Goal: Task Accomplishment & Management: Use online tool/utility

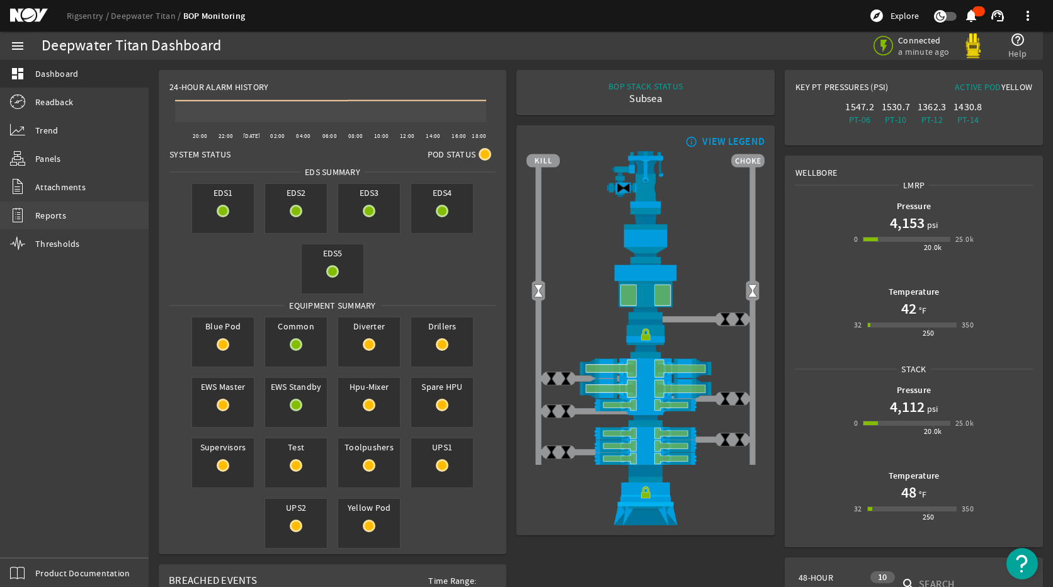
click at [71, 214] on link "Reports" at bounding box center [74, 216] width 149 height 28
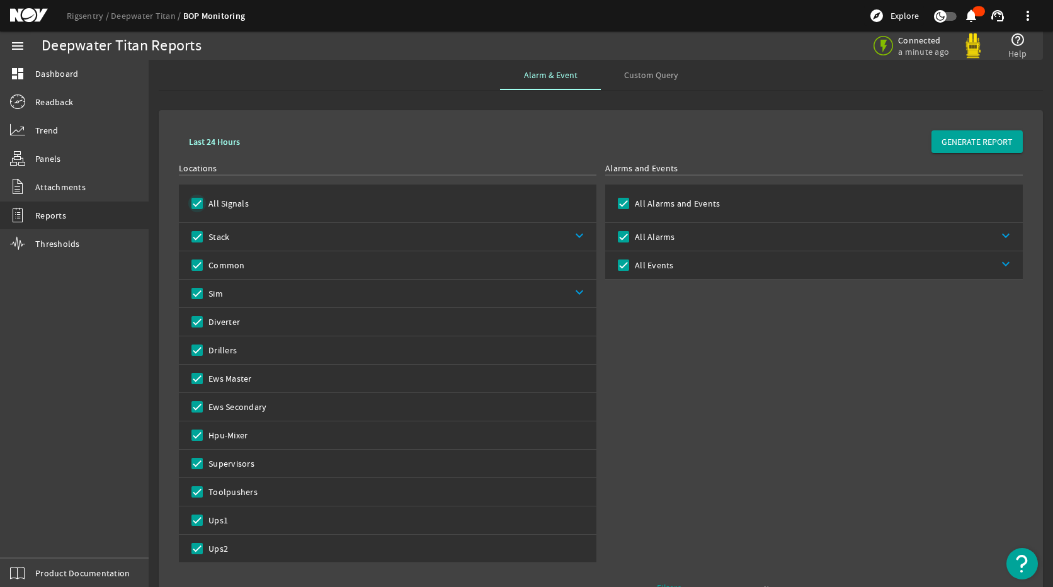
click at [198, 202] on input "All Signals" at bounding box center [197, 204] width 18 height 18
click at [199, 294] on input "Sim" at bounding box center [197, 294] width 18 height 18
click at [578, 296] on link "keyboard_arrow_down" at bounding box center [410, 294] width 374 height 28
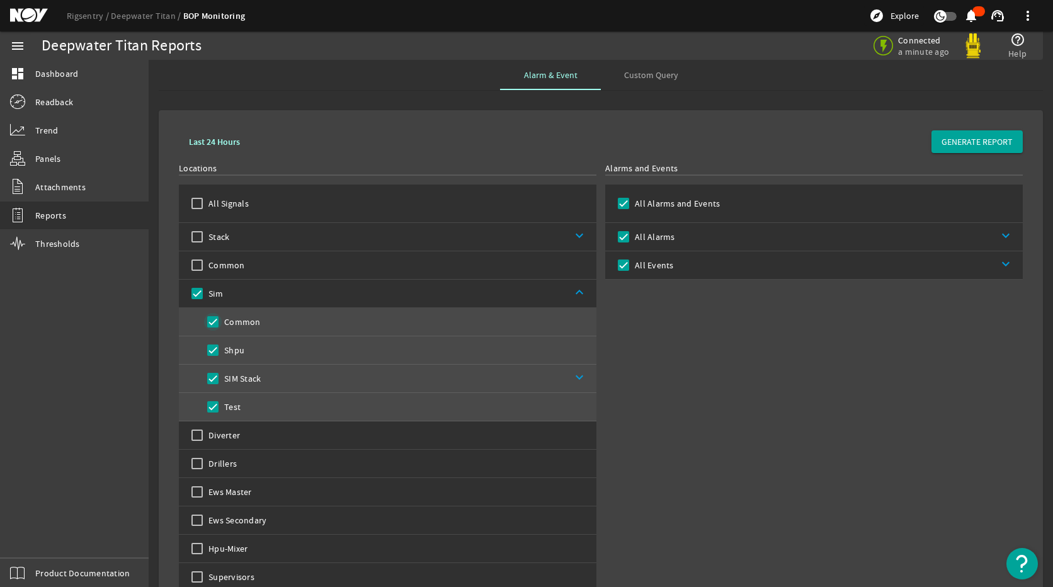
click at [211, 324] on input "Common" at bounding box center [213, 322] width 18 height 18
click at [212, 351] on input "Shpu" at bounding box center [213, 350] width 18 height 18
click at [944, 145] on span "GENERATE REPORT" at bounding box center [977, 141] width 71 height 13
click at [51, 140] on link "Trend" at bounding box center [74, 131] width 149 height 28
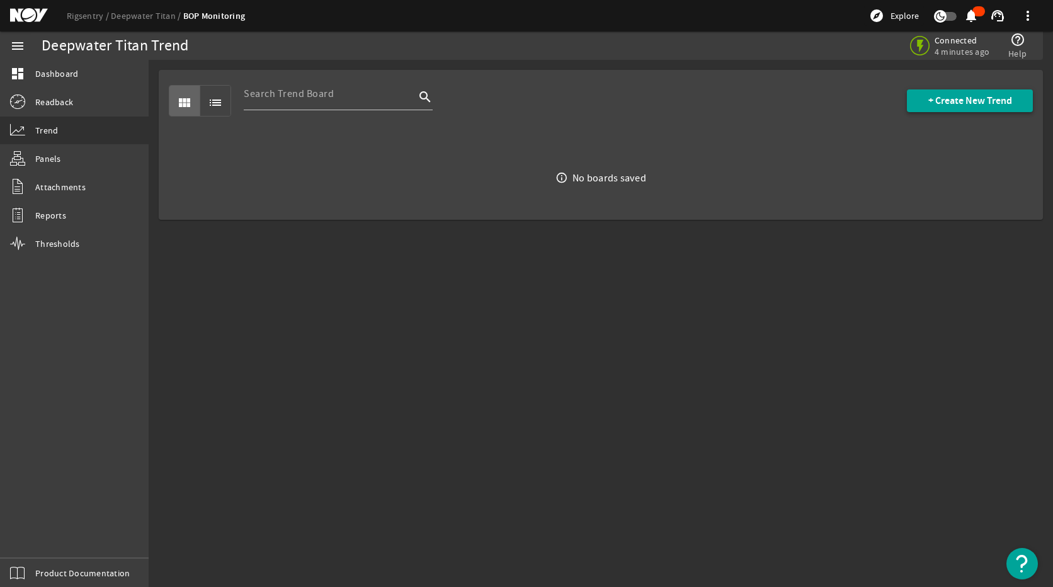
click at [962, 107] on span at bounding box center [970, 101] width 126 height 30
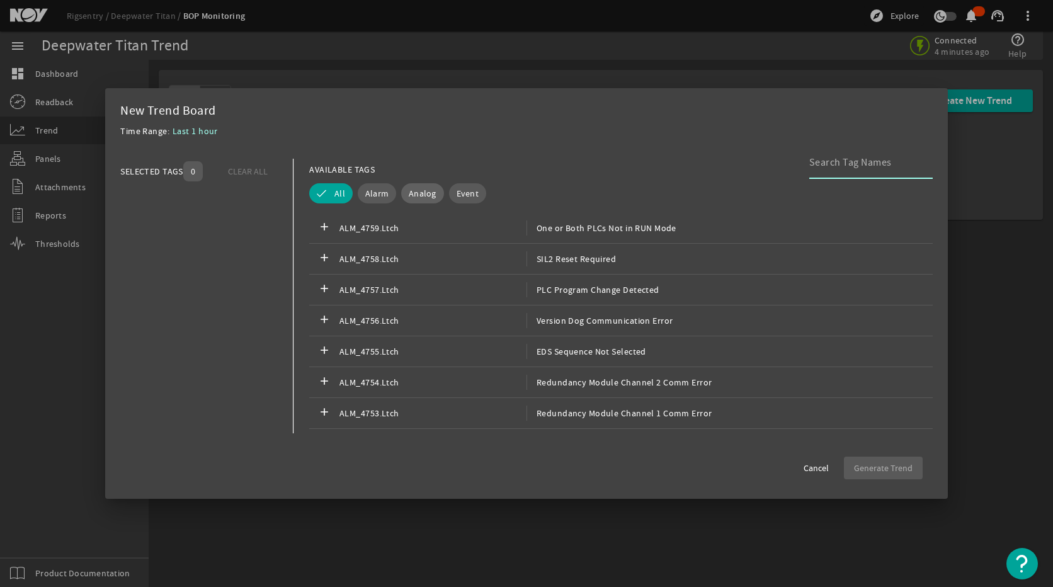
click at [426, 193] on span "Analog" at bounding box center [423, 193] width 28 height 13
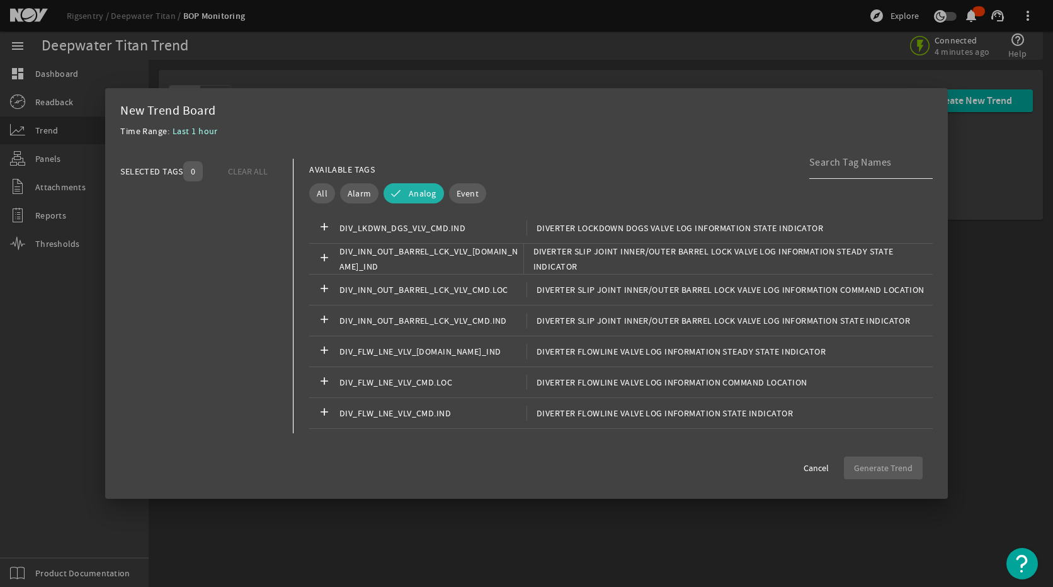
click at [881, 166] on input at bounding box center [866, 162] width 113 height 15
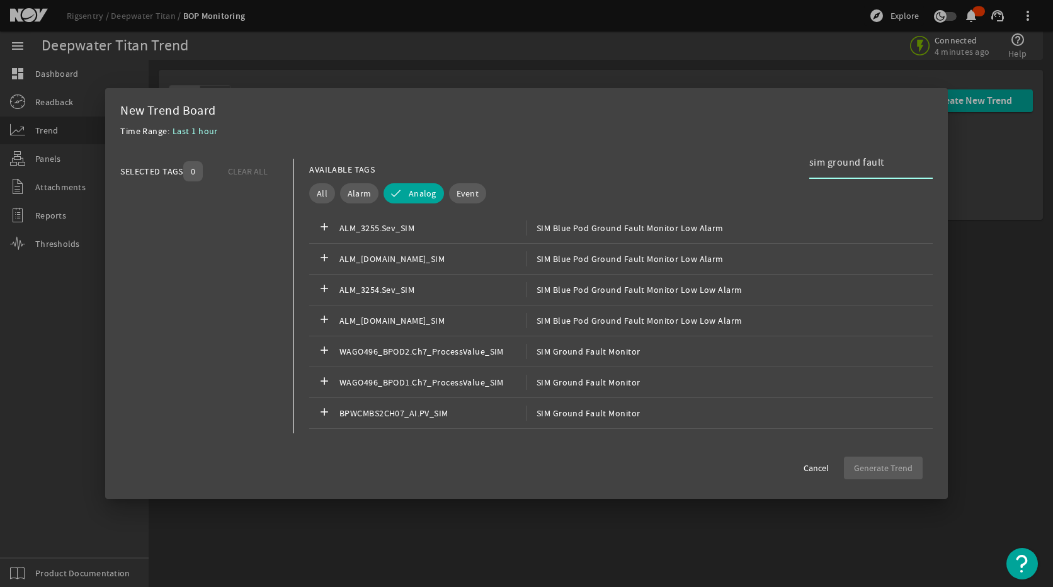
type input "sim ground fault"
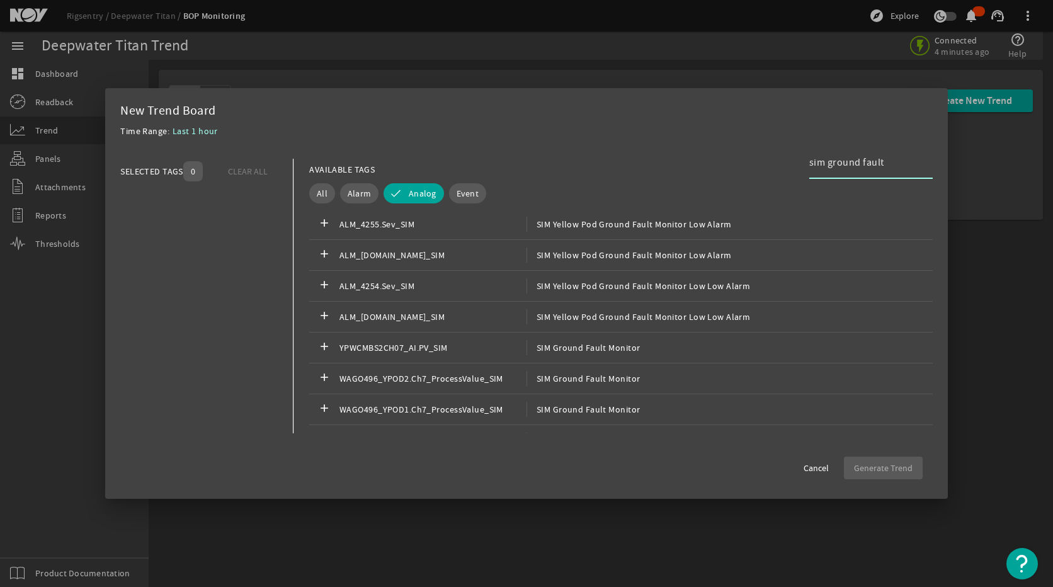
scroll to position [378, 0]
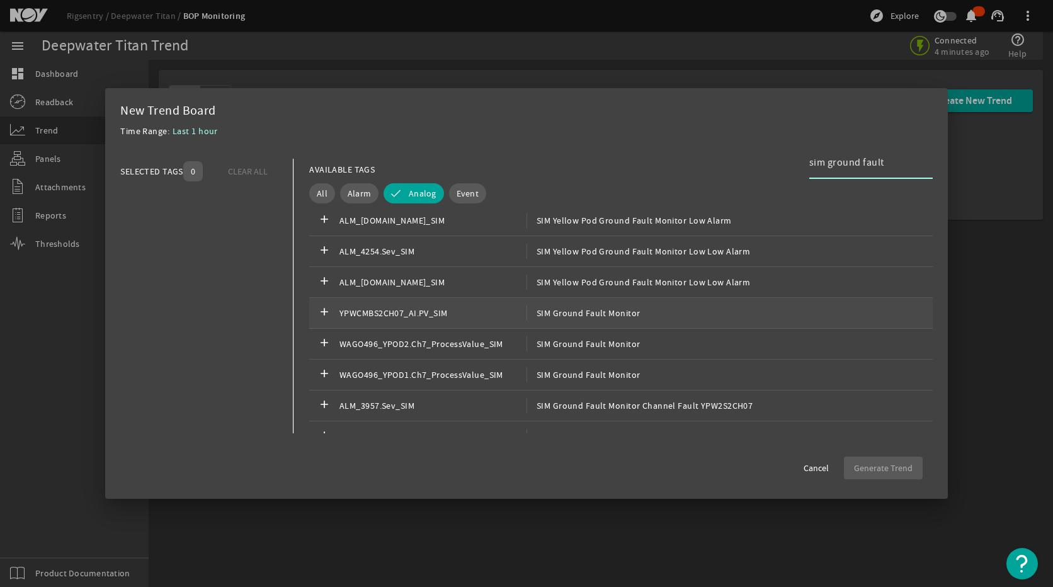
click at [689, 319] on div "add YPWCMBS2CH07_AI.PV_SIM SIM Ground Fault Monitor" at bounding box center [621, 313] width 624 height 31
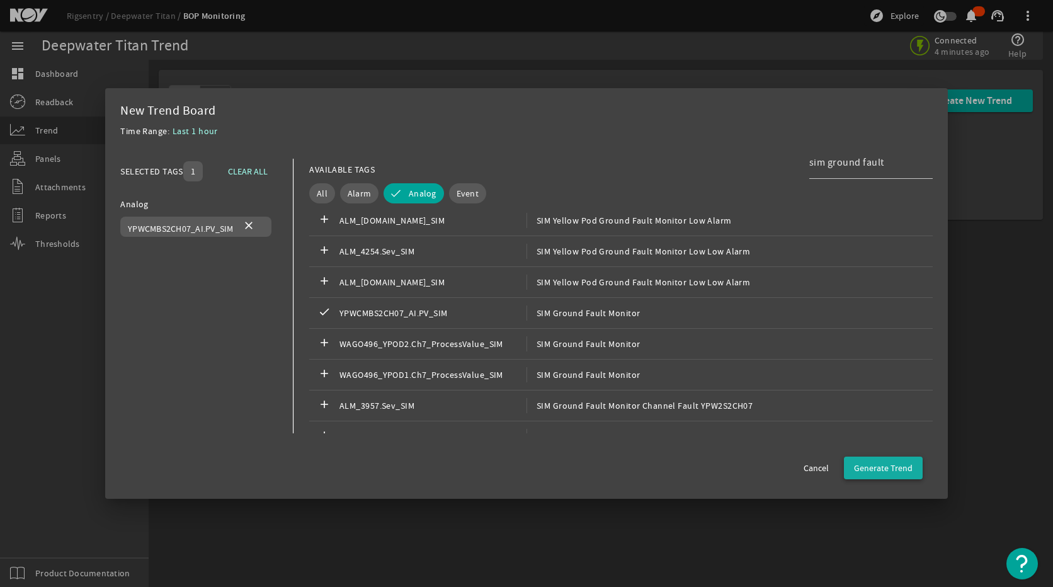
click at [869, 469] on span "Generate Trend" at bounding box center [883, 468] width 59 height 13
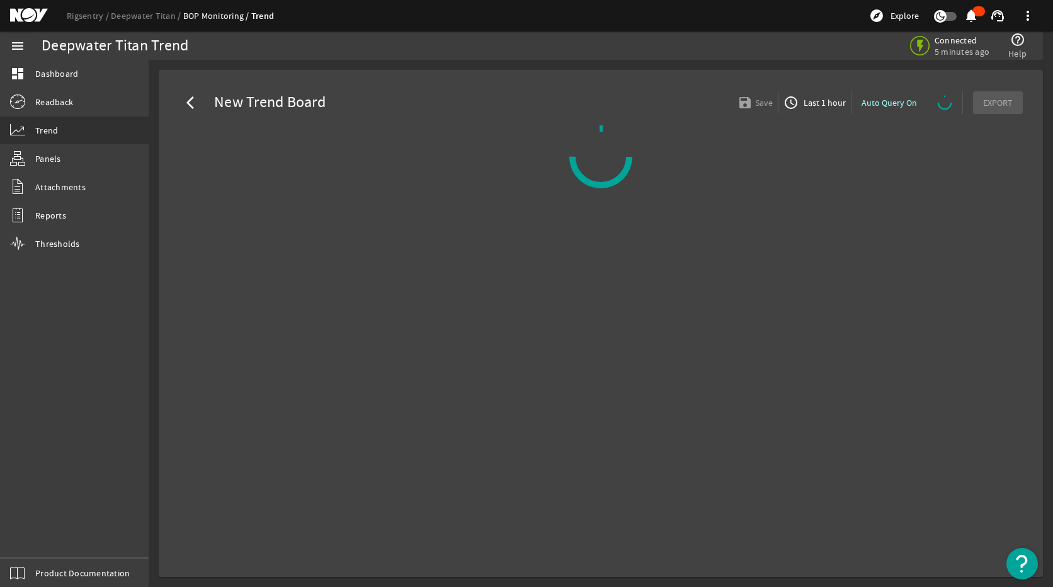
select select "ALL"
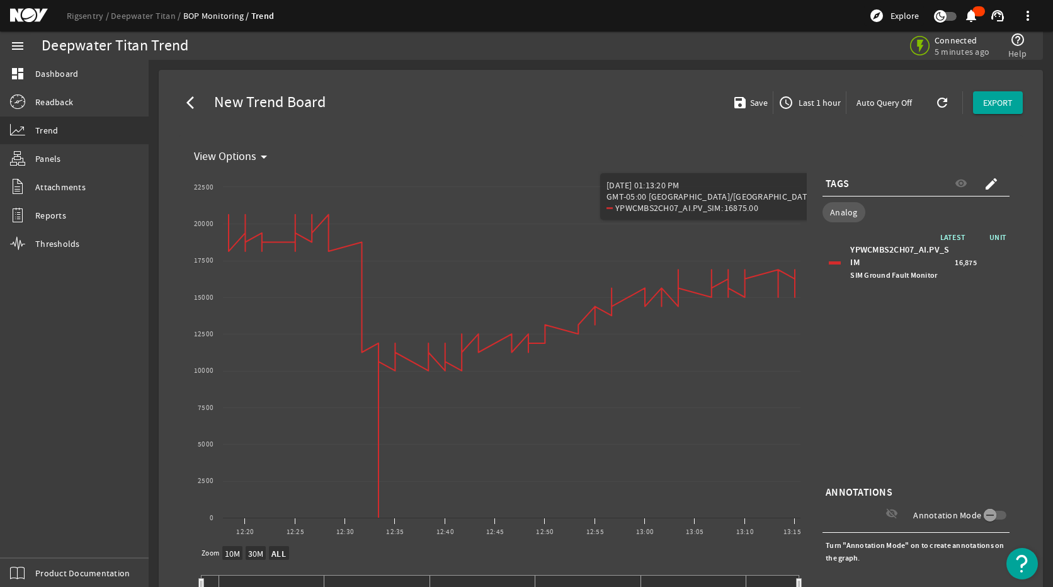
click at [808, 101] on span "Last 1 hour" at bounding box center [818, 102] width 45 height 13
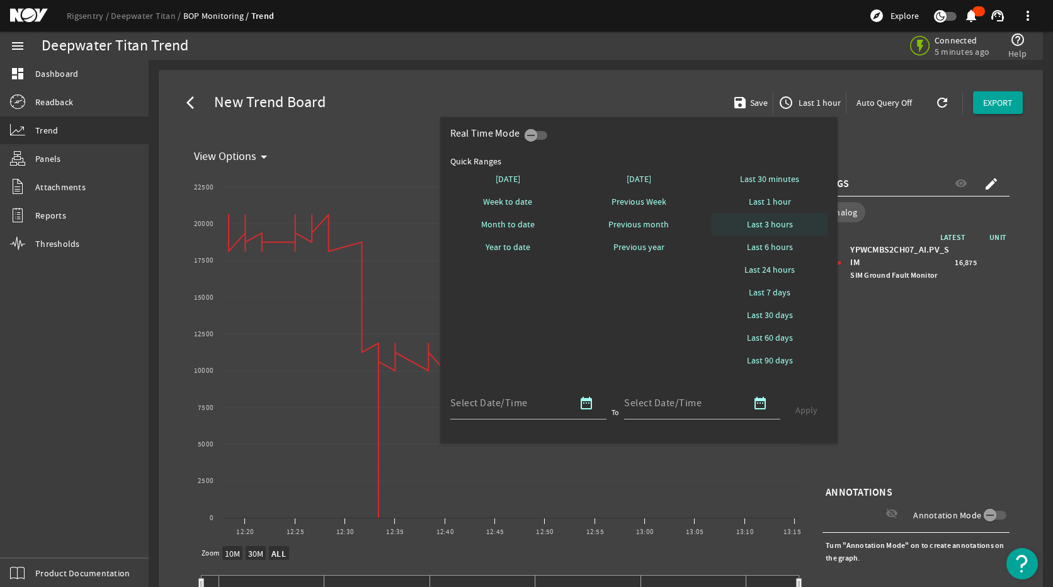
click at [761, 225] on span "Last 3 hours" at bounding box center [770, 224] width 46 height 13
select select "10M"
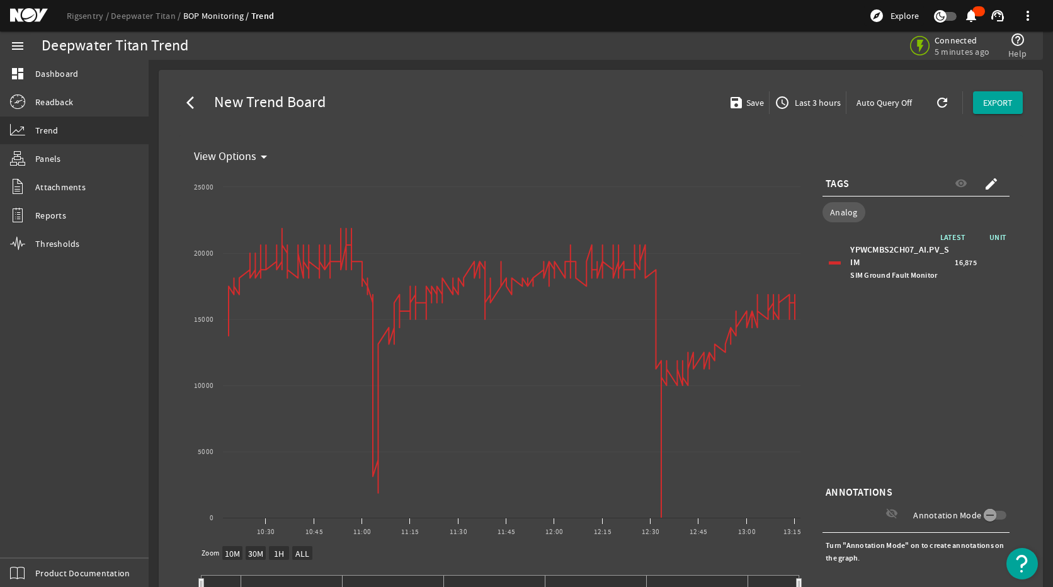
click at [825, 108] on span "Last 3 hours" at bounding box center [817, 102] width 49 height 13
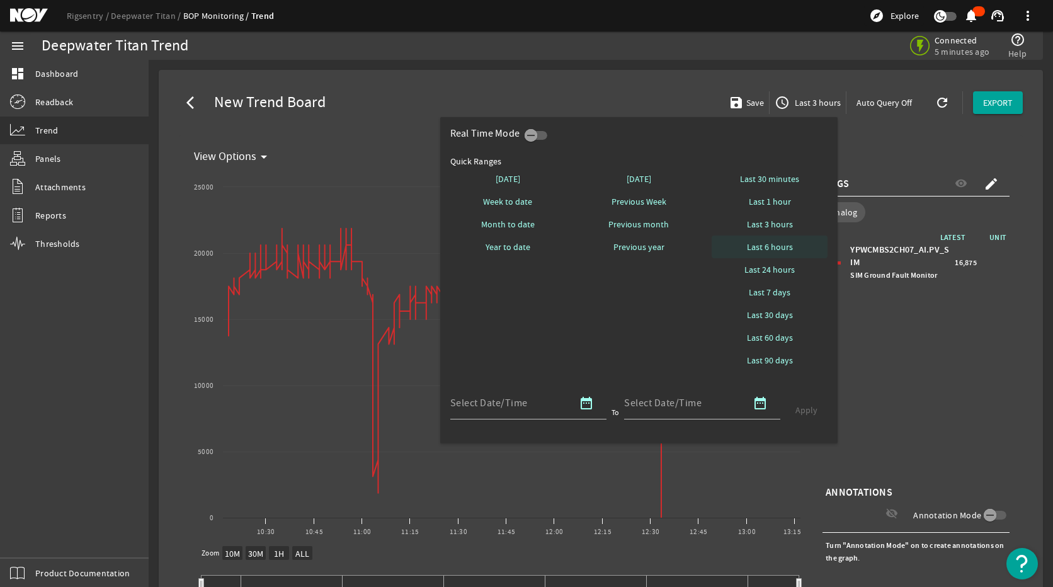
click at [778, 246] on span "Last 6 hours" at bounding box center [770, 247] width 46 height 13
select select "10M"
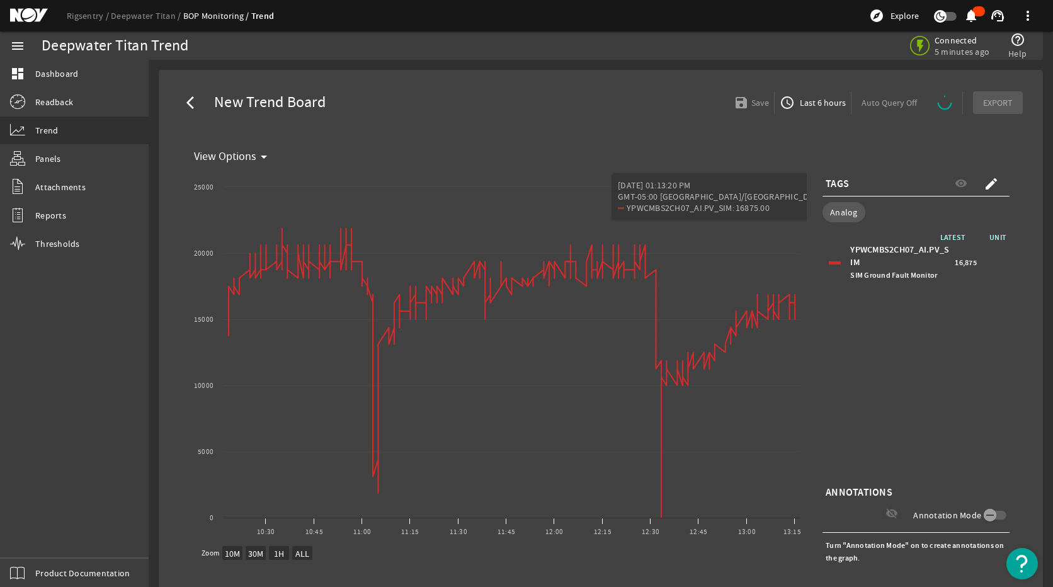
click at [807, 102] on span "Last 6 hours" at bounding box center [822, 102] width 49 height 13
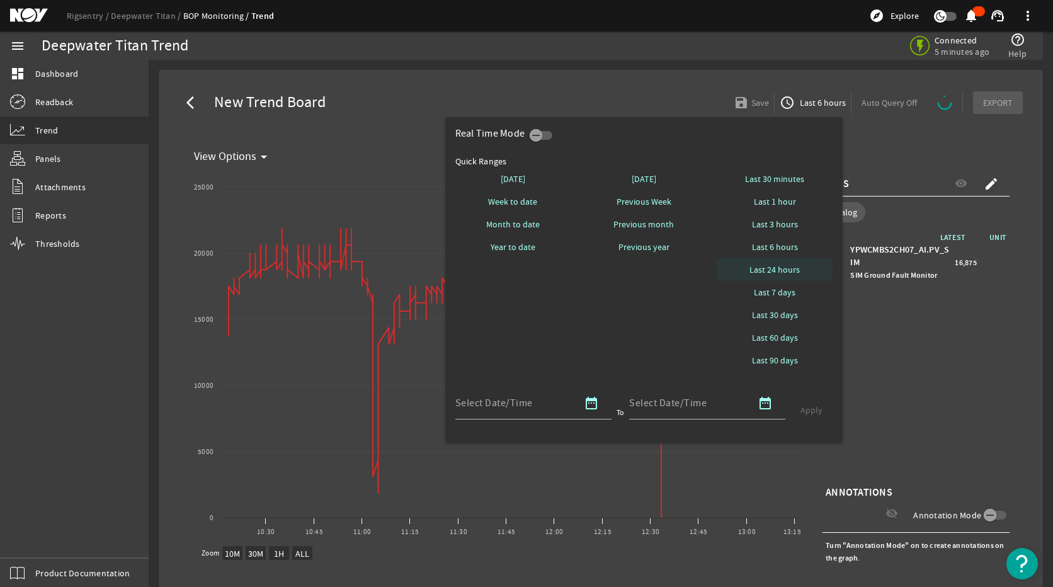
click at [788, 272] on span "Last 24 hours" at bounding box center [775, 269] width 50 height 13
select select "10M"
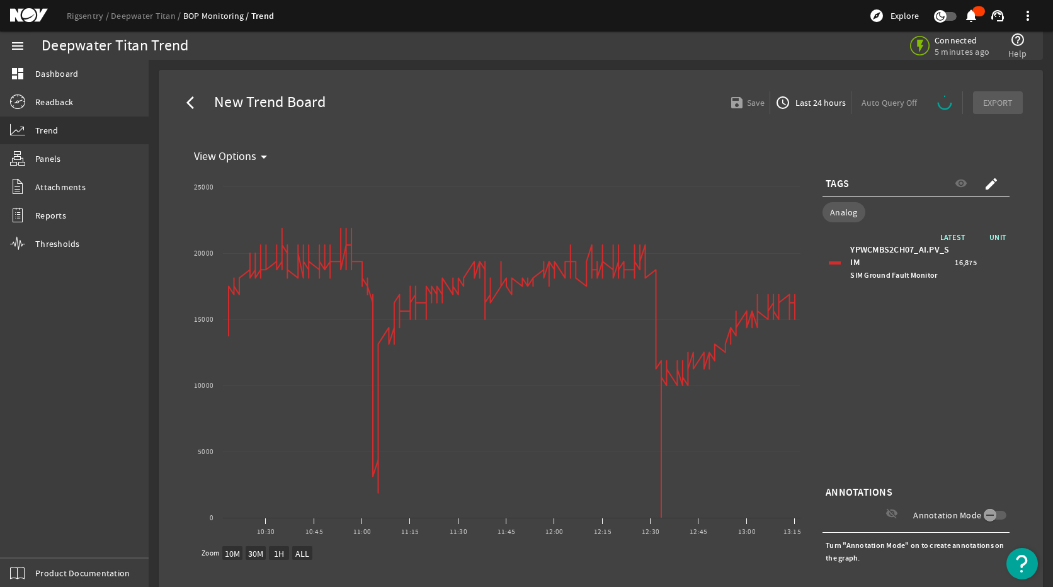
click at [815, 105] on span "Last 24 hours" at bounding box center [819, 102] width 53 height 13
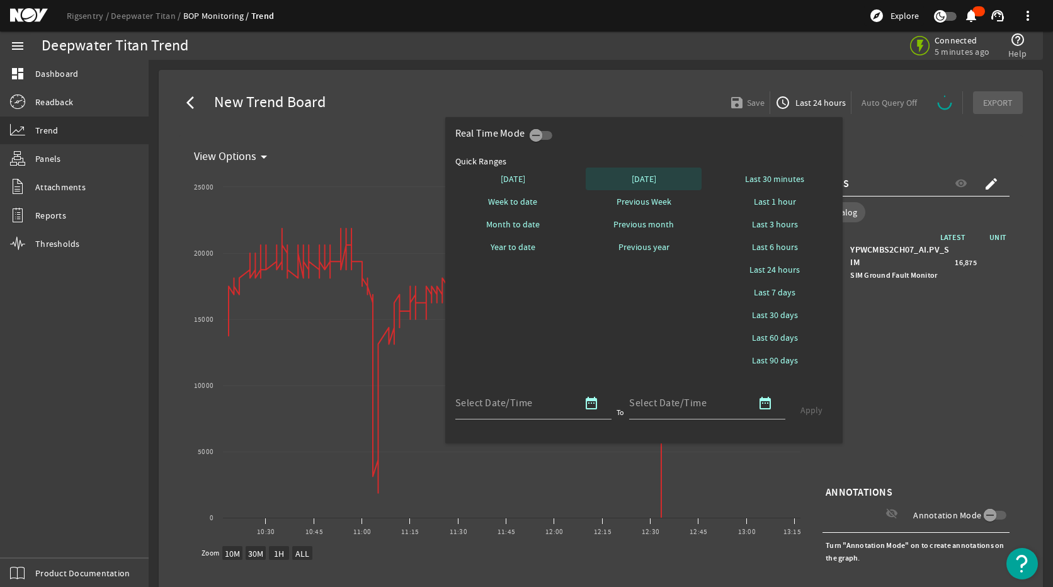
click at [645, 175] on span "[DATE]" at bounding box center [644, 179] width 25 height 13
select select "10M"
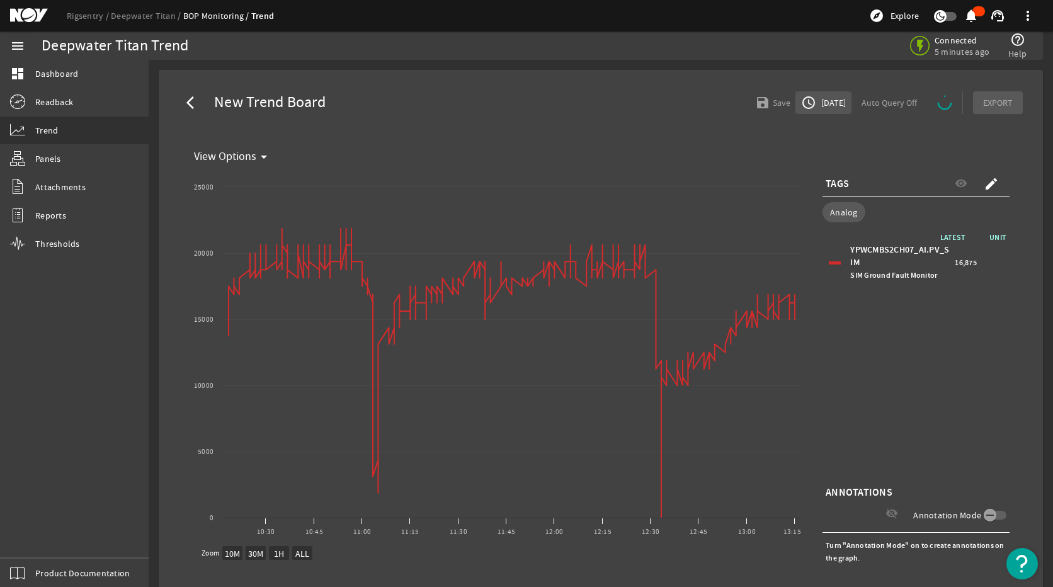
click at [819, 106] on span "[DATE]" at bounding box center [832, 102] width 27 height 13
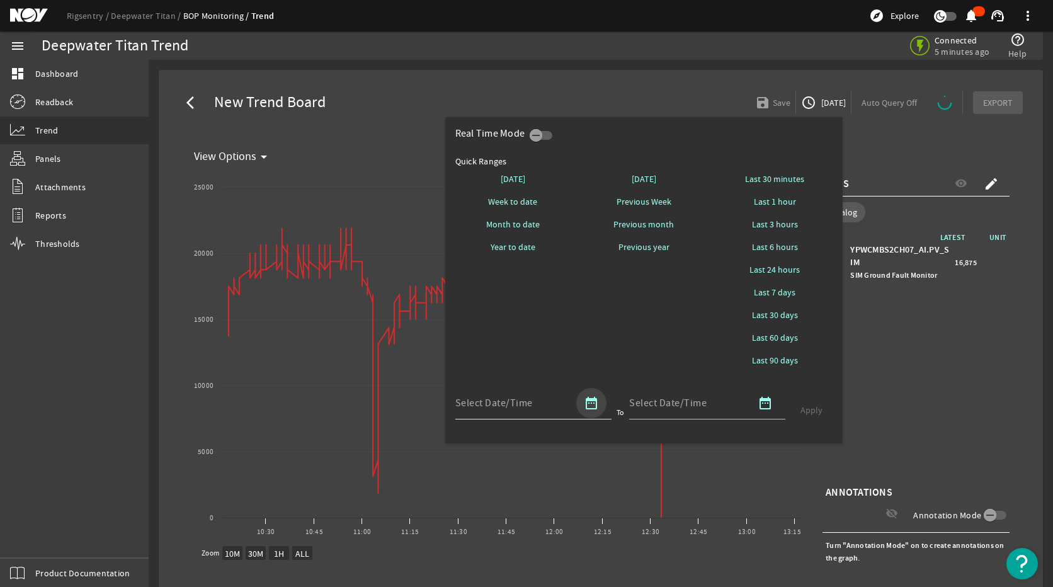
click at [588, 403] on mat-icon "date_range" at bounding box center [591, 403] width 15 height 15
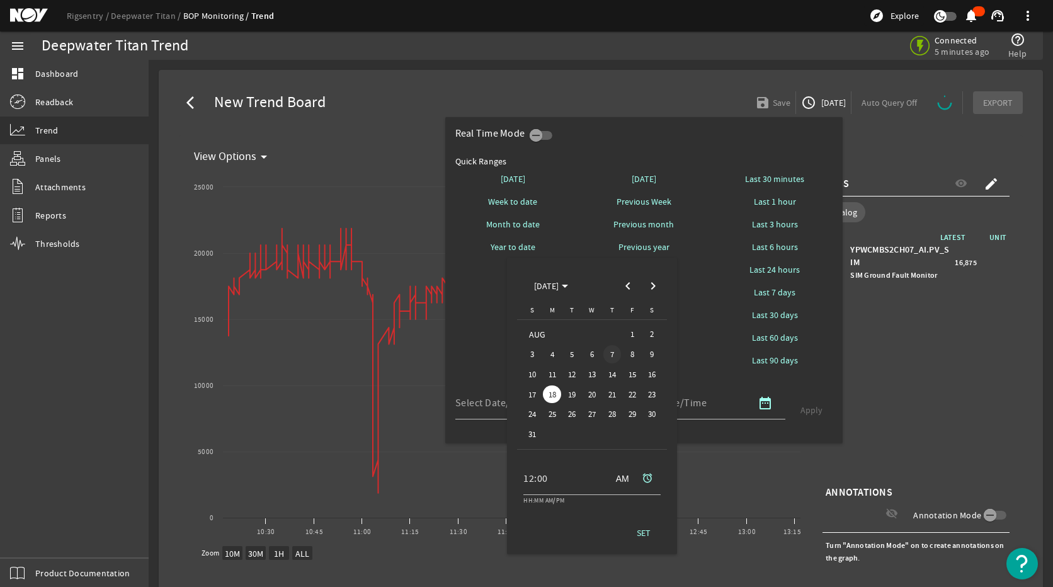
click at [609, 358] on span "7" at bounding box center [613, 354] width 18 height 18
click at [691, 347] on div at bounding box center [526, 293] width 1053 height 587
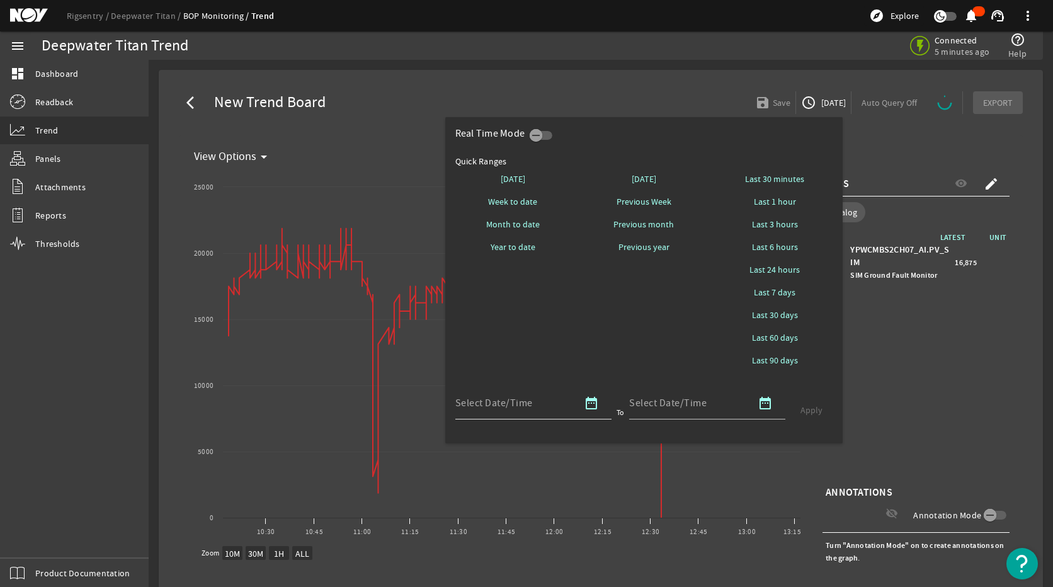
click at [596, 407] on mat-icon "date_range" at bounding box center [591, 403] width 15 height 15
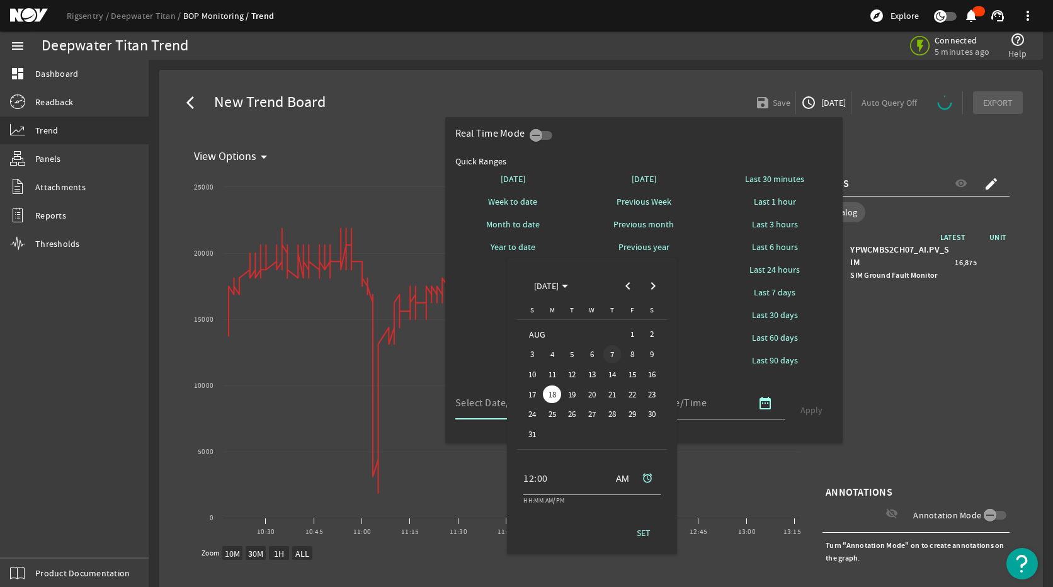
click at [609, 355] on span "7" at bounding box center [613, 354] width 18 height 18
click at [647, 469] on span "SET" at bounding box center [644, 533] width 14 height 13
type input "[DATE] 12:00 AM [GEOGRAPHIC_DATA]/[GEOGRAPHIC_DATA]"
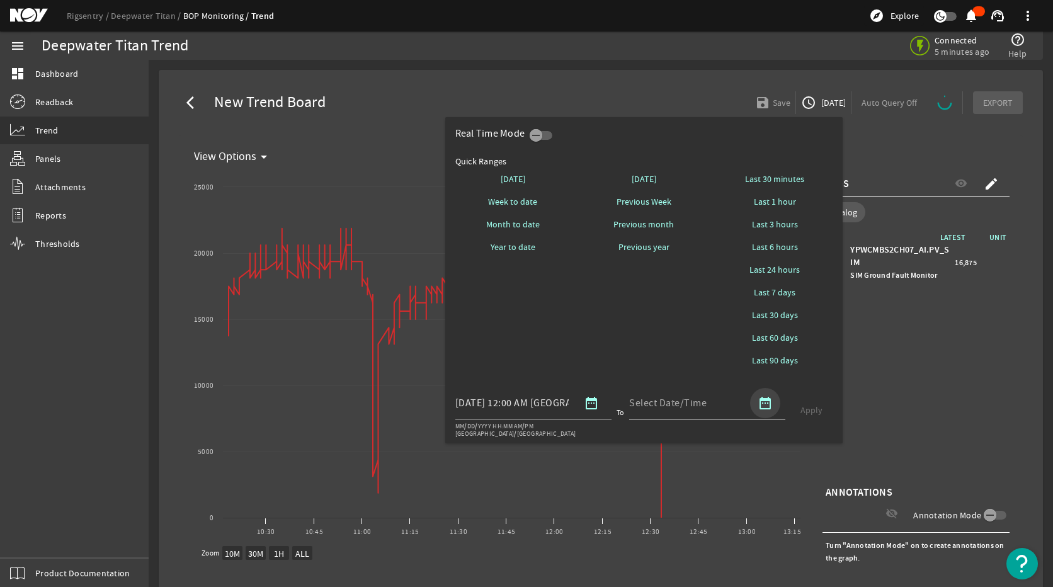
click at [768, 404] on mat-icon "date_range" at bounding box center [765, 403] width 15 height 15
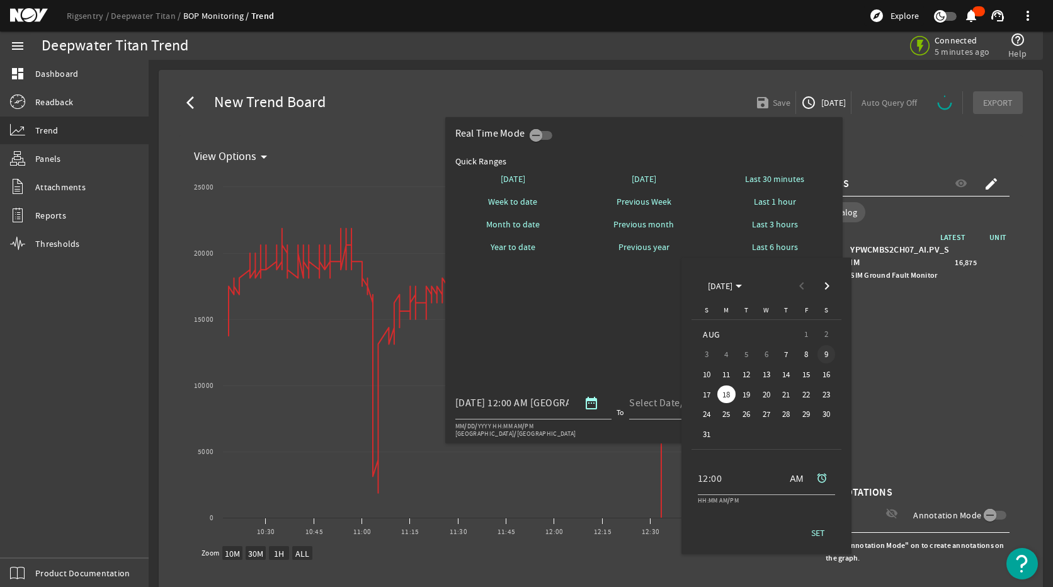
click at [823, 354] on span "9" at bounding box center [827, 354] width 18 height 18
click at [819, 469] on span "SET" at bounding box center [818, 533] width 14 height 13
type input "[DATE] 12:00 AM [GEOGRAPHIC_DATA]/[GEOGRAPHIC_DATA]"
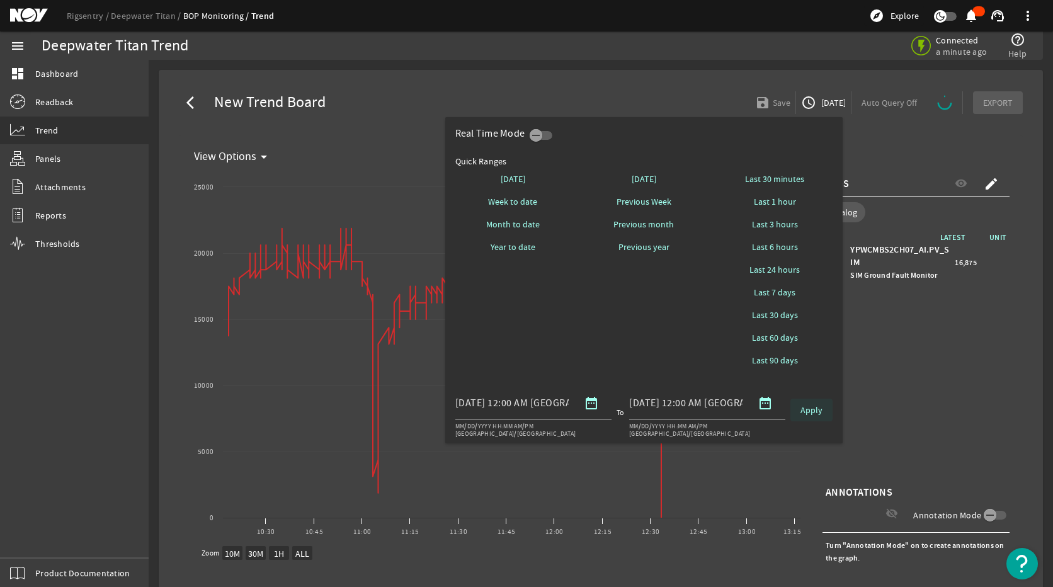
click at [815, 416] on span "Apply" at bounding box center [812, 410] width 22 height 13
select select "10M"
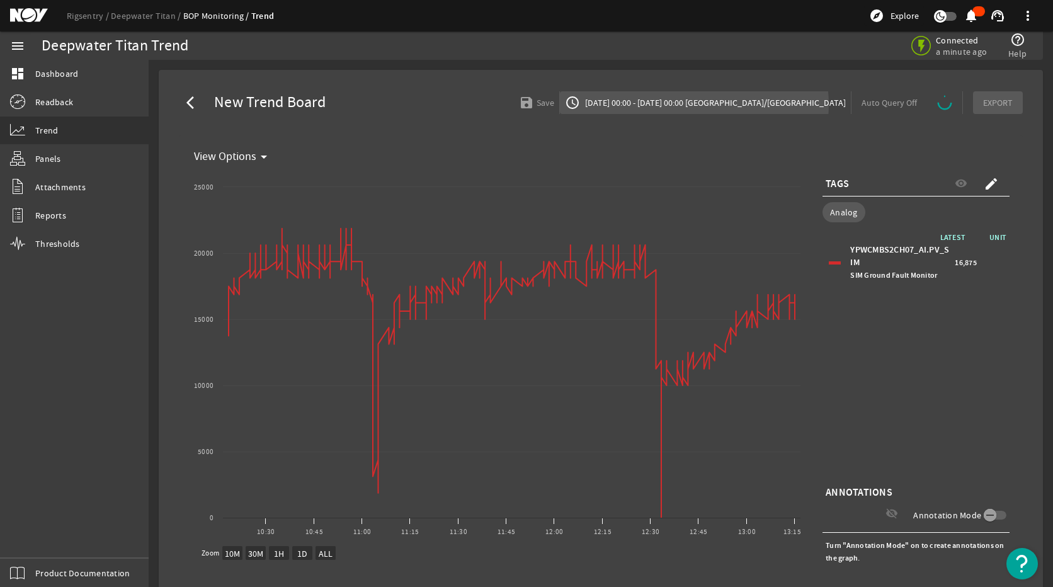
click at [751, 105] on span "[DATE] 00:00 - [DATE] 00:00 [GEOGRAPHIC_DATA]/[GEOGRAPHIC_DATA]" at bounding box center [714, 102] width 263 height 13
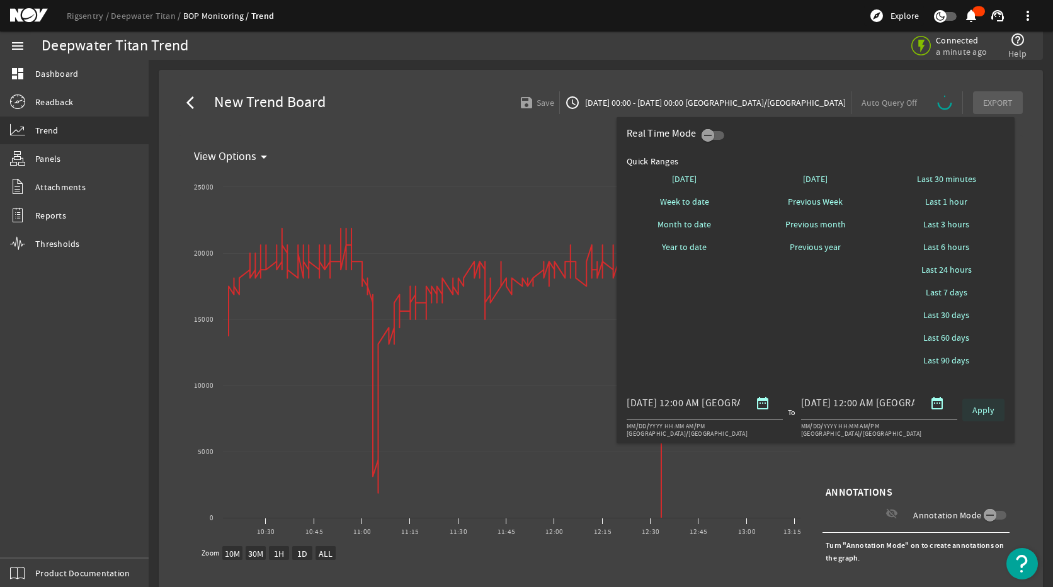
click at [962, 415] on span at bounding box center [984, 410] width 42 height 30
select select "10M"
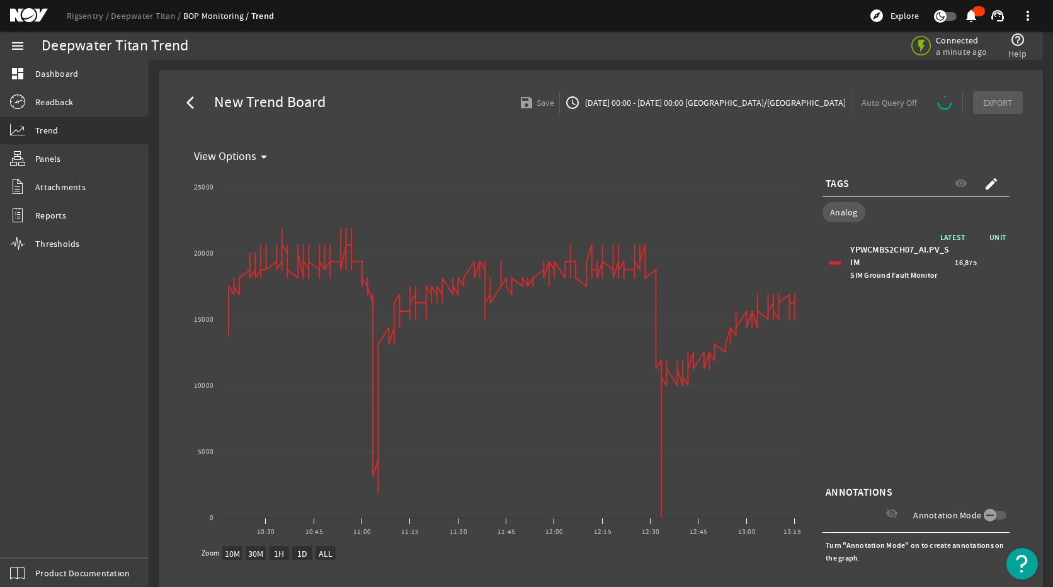
click at [962, 457] on div "LATEST UNIT YPWCMBS2CH07_AI.PV_SIM SIM Ground Fault Monitor 16,875" at bounding box center [916, 357] width 187 height 252
click at [926, 101] on div "Auto Query Off" at bounding box center [908, 102] width 112 height 23
click at [64, 78] on span "Dashboard" at bounding box center [56, 73] width 43 height 13
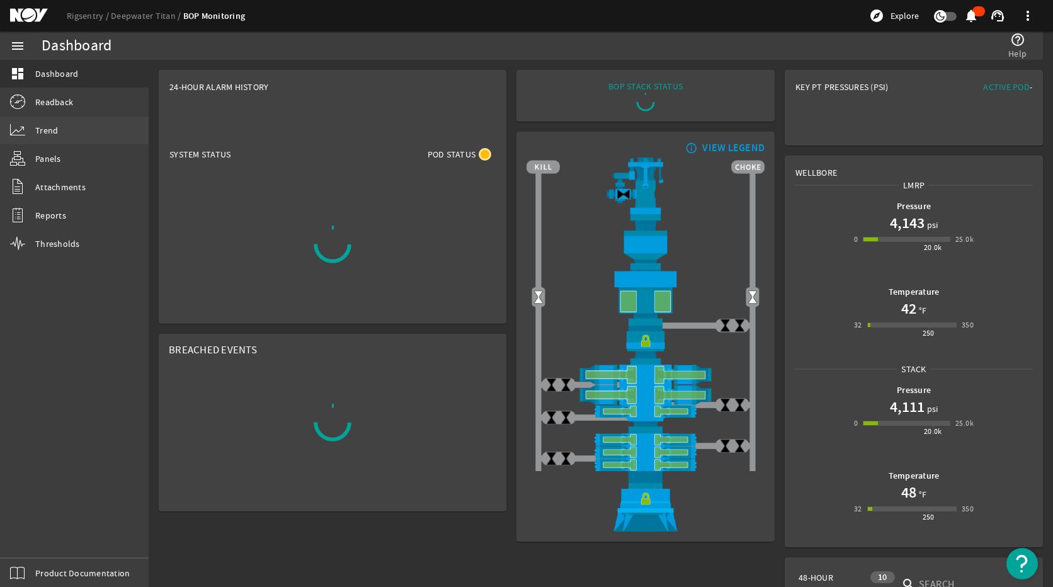
click at [56, 133] on span "Trend" at bounding box center [46, 130] width 23 height 13
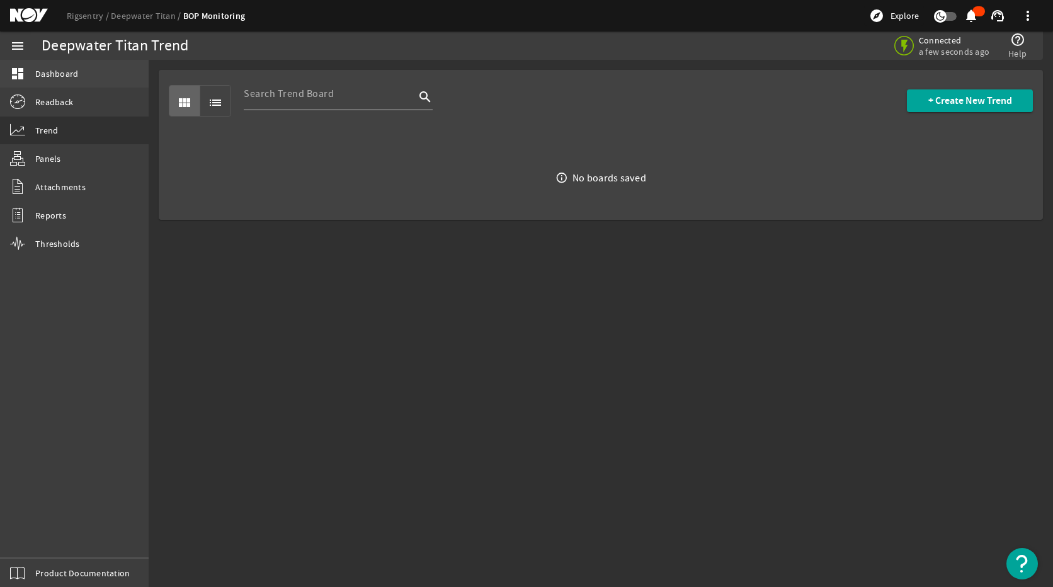
click at [54, 84] on link "dashboard Dashboard" at bounding box center [74, 74] width 149 height 28
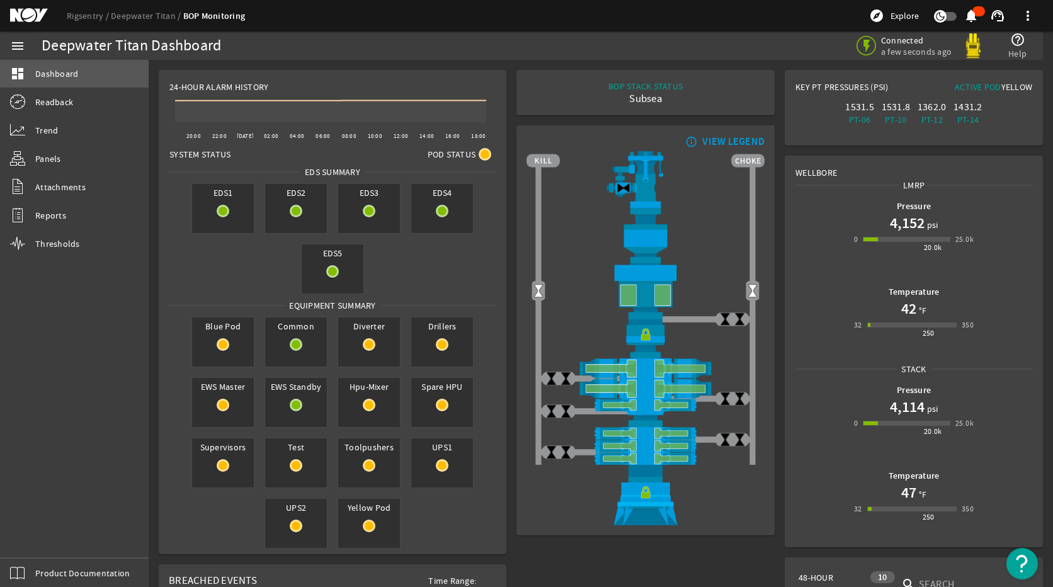
click at [82, 72] on link "dashboard Dashboard" at bounding box center [74, 74] width 149 height 28
click at [53, 128] on span "Trend" at bounding box center [46, 130] width 23 height 13
